Goal: Use online tool/utility: Utilize a website feature to perform a specific function

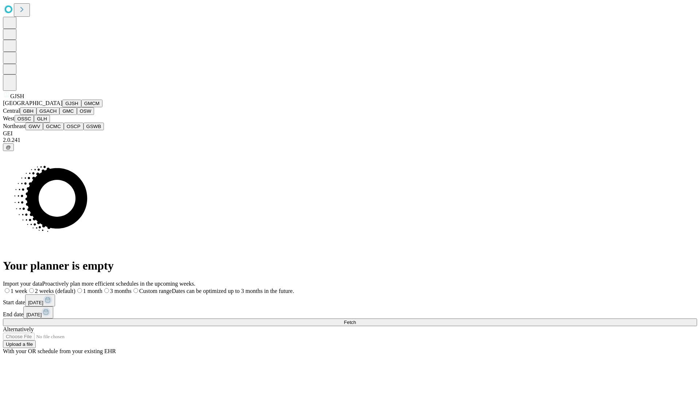
click at [62, 107] on button "GJSH" at bounding box center [71, 104] width 19 height 8
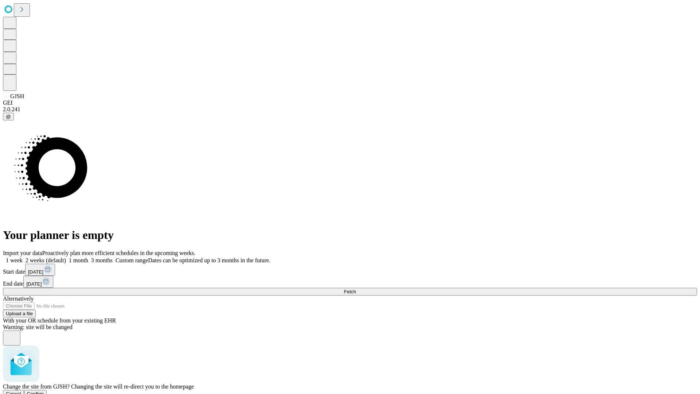
click at [44, 391] on span "Confirm" at bounding box center [35, 393] width 17 height 5
click at [88, 257] on label "1 month" at bounding box center [77, 260] width 22 height 6
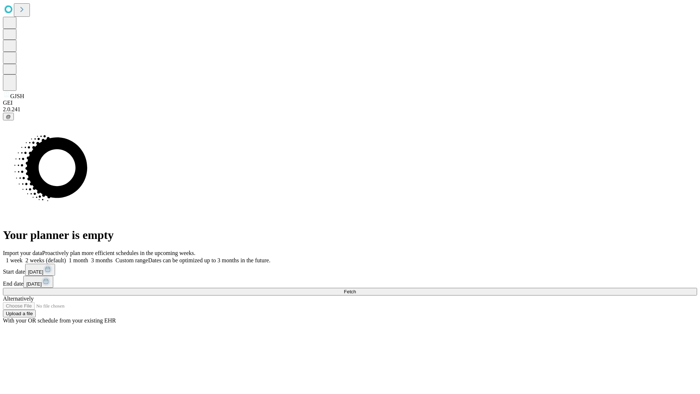
click at [356, 289] on span "Fetch" at bounding box center [350, 291] width 12 height 5
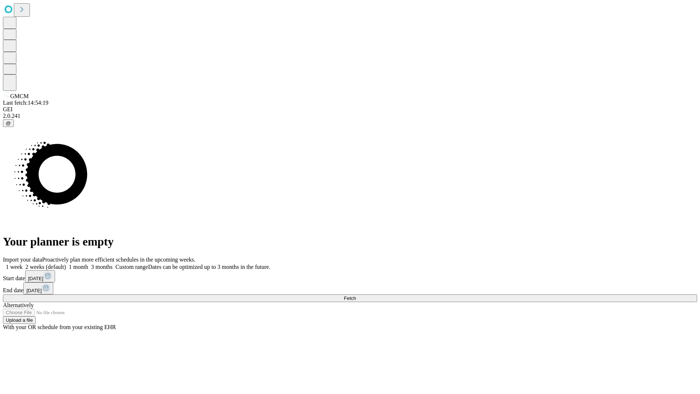
click at [88, 264] on label "1 month" at bounding box center [77, 267] width 22 height 6
click at [356, 295] on span "Fetch" at bounding box center [350, 297] width 12 height 5
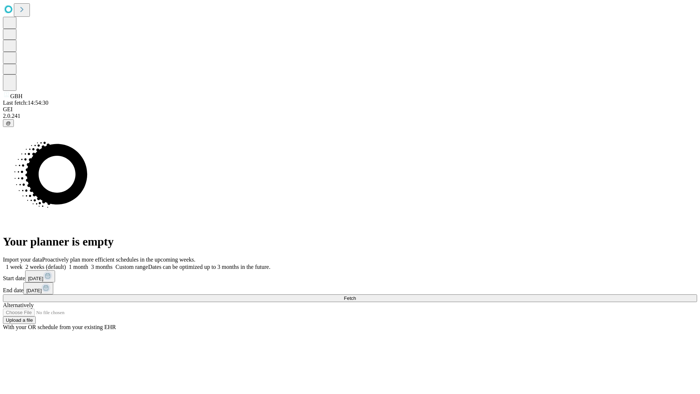
click at [88, 264] on label "1 month" at bounding box center [77, 267] width 22 height 6
click at [356, 295] on span "Fetch" at bounding box center [350, 297] width 12 height 5
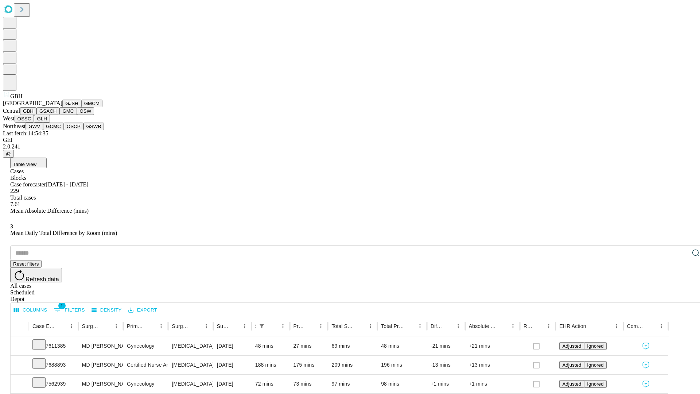
click at [57, 115] on button "GSACH" at bounding box center [47, 111] width 23 height 8
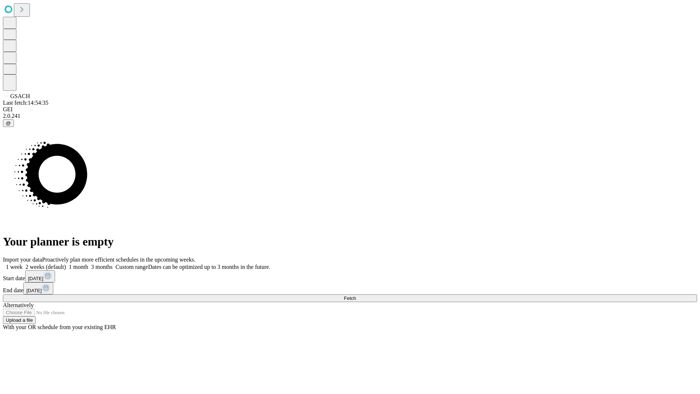
click at [88, 264] on label "1 month" at bounding box center [77, 267] width 22 height 6
click at [356, 295] on span "Fetch" at bounding box center [350, 297] width 12 height 5
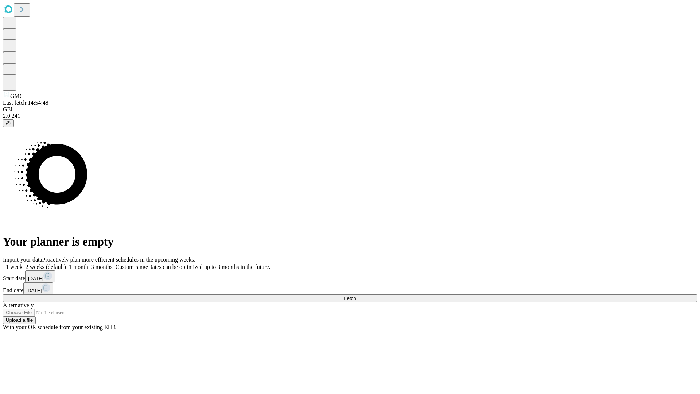
click at [88, 264] on label "1 month" at bounding box center [77, 267] width 22 height 6
click at [356, 295] on span "Fetch" at bounding box center [350, 297] width 12 height 5
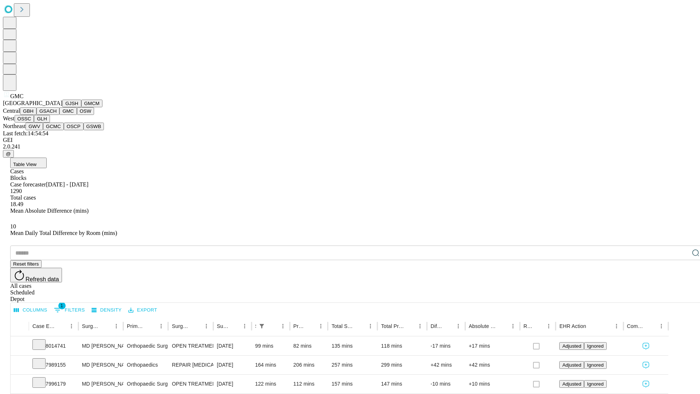
click at [77, 115] on button "OSW" at bounding box center [85, 111] width 17 height 8
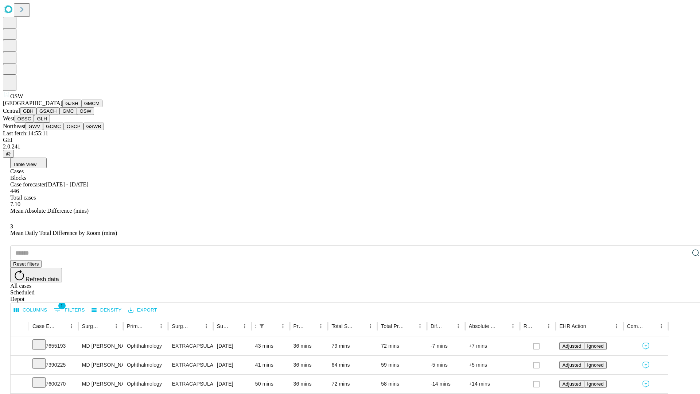
click at [34, 122] on button "OSSC" at bounding box center [25, 119] width 20 height 8
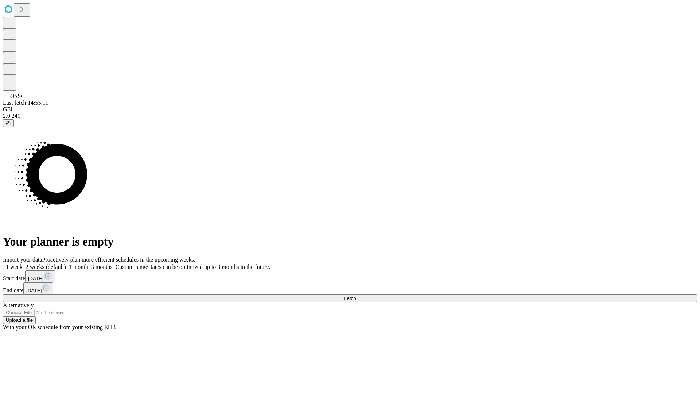
click at [88, 264] on label "1 month" at bounding box center [77, 267] width 22 height 6
click at [356, 295] on span "Fetch" at bounding box center [350, 297] width 12 height 5
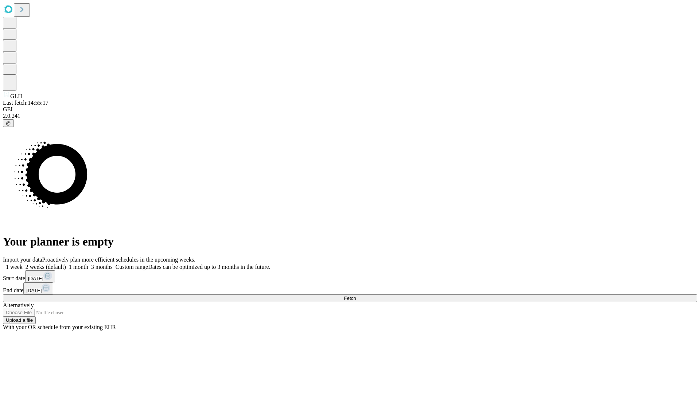
click at [356, 295] on span "Fetch" at bounding box center [350, 297] width 12 height 5
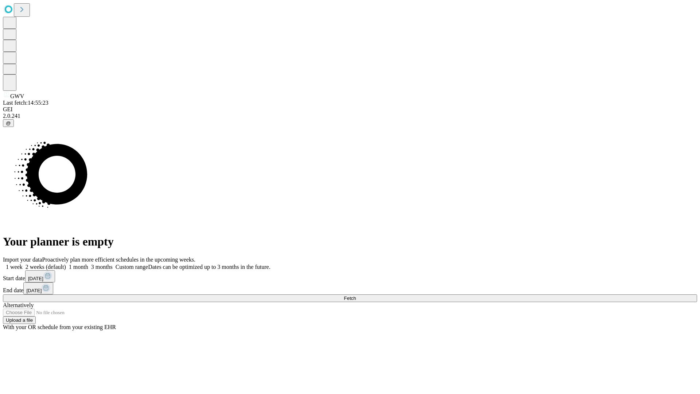
click at [88, 264] on label "1 month" at bounding box center [77, 267] width 22 height 6
click at [356, 295] on span "Fetch" at bounding box center [350, 297] width 12 height 5
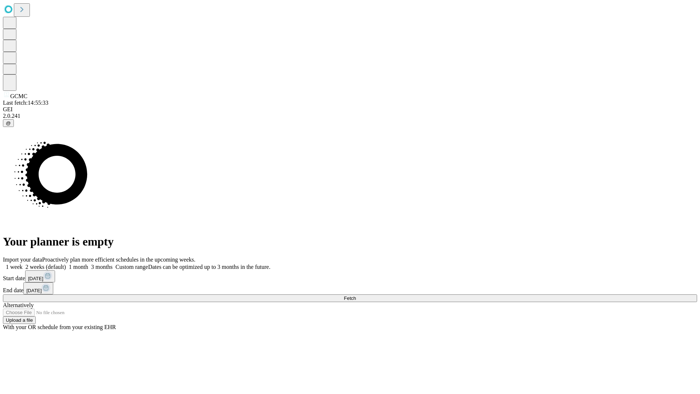
click at [88, 264] on label "1 month" at bounding box center [77, 267] width 22 height 6
click at [356, 295] on span "Fetch" at bounding box center [350, 297] width 12 height 5
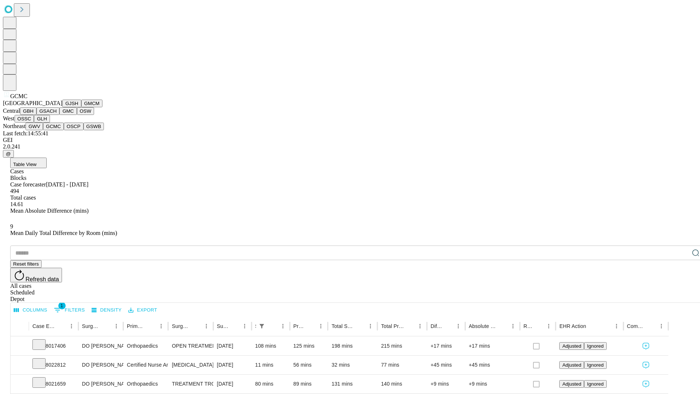
click at [64, 130] on button "OSCP" at bounding box center [74, 126] width 20 height 8
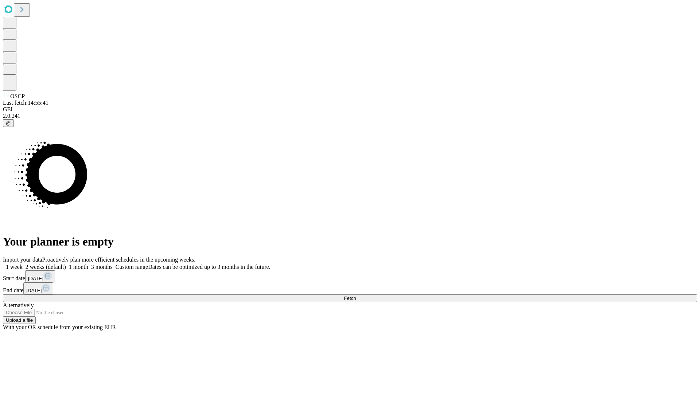
click at [88, 264] on label "1 month" at bounding box center [77, 267] width 22 height 6
click at [356, 295] on span "Fetch" at bounding box center [350, 297] width 12 height 5
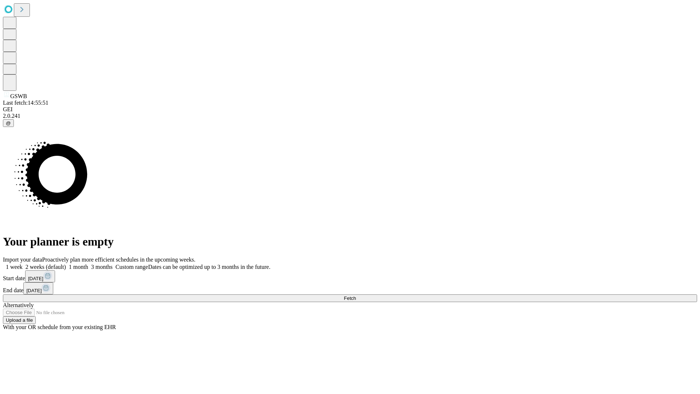
click at [88, 264] on label "1 month" at bounding box center [77, 267] width 22 height 6
click at [356, 295] on span "Fetch" at bounding box center [350, 297] width 12 height 5
